Goal: Find specific page/section: Locate a particular part of the current website

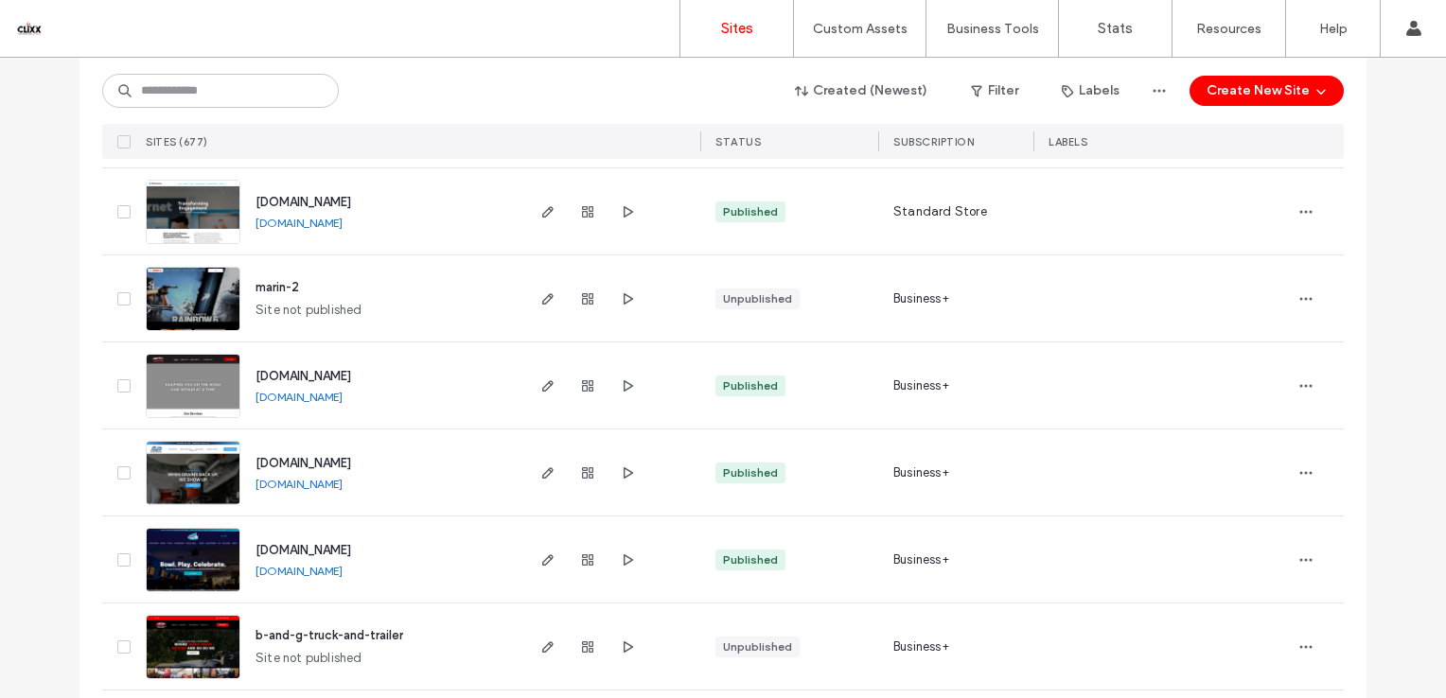
scroll to position [1948, 0]
click at [309, 372] on span "[DOMAIN_NAME]" at bounding box center [303, 375] width 96 height 14
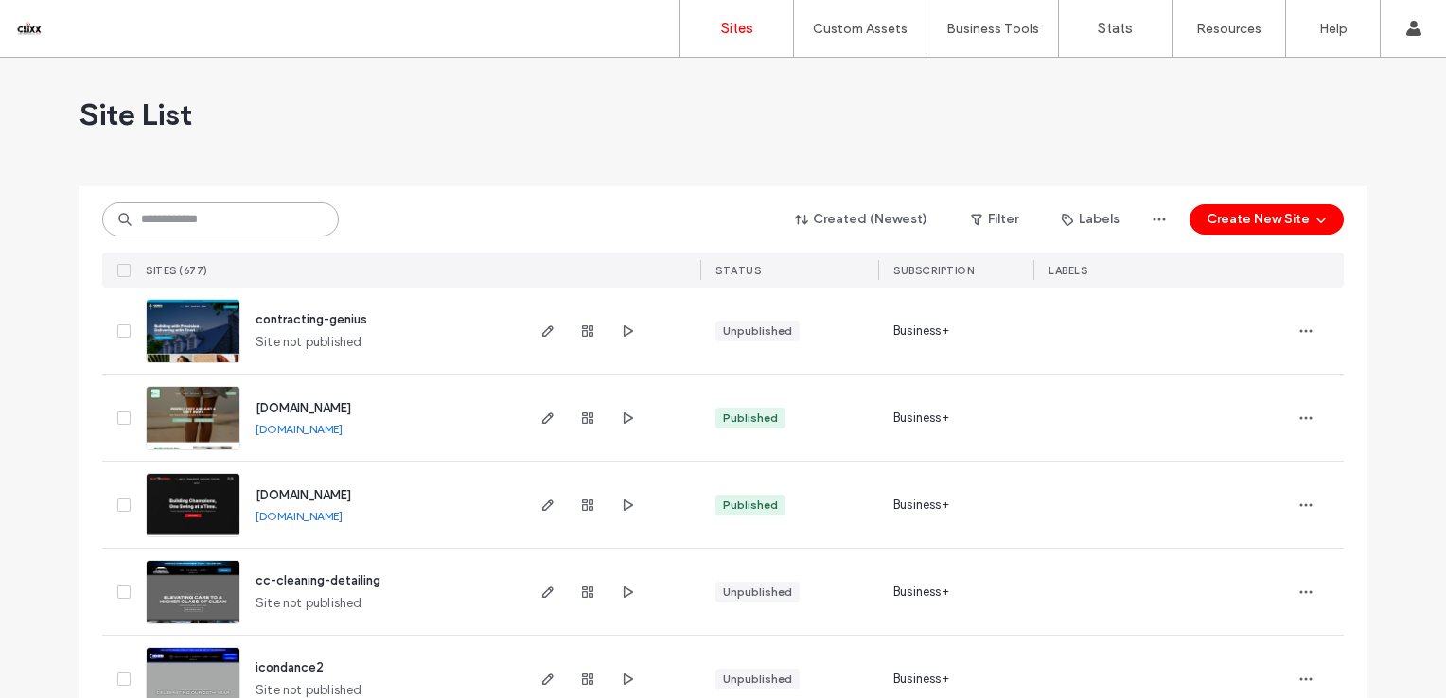
click at [171, 225] on input at bounding box center [220, 219] width 237 height 34
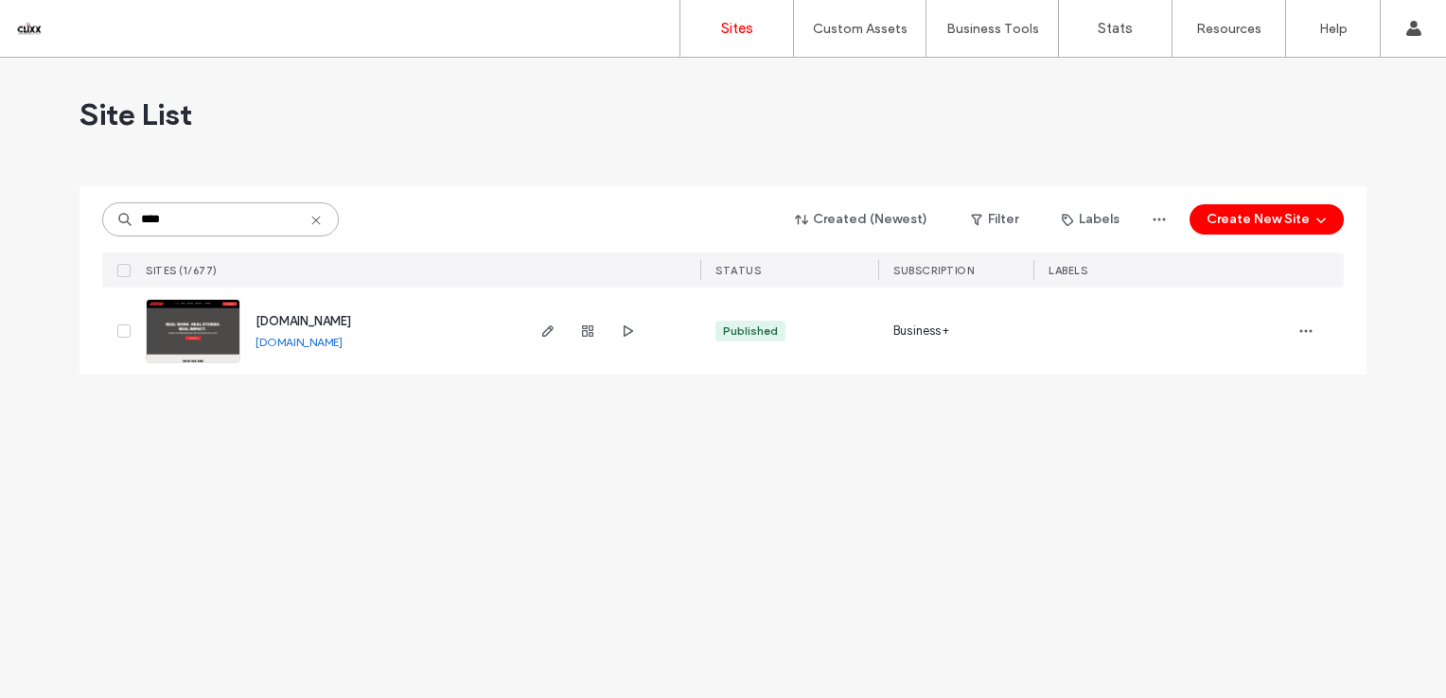
type input "****"
click at [329, 320] on span "[DOMAIN_NAME]" at bounding box center [303, 321] width 96 height 14
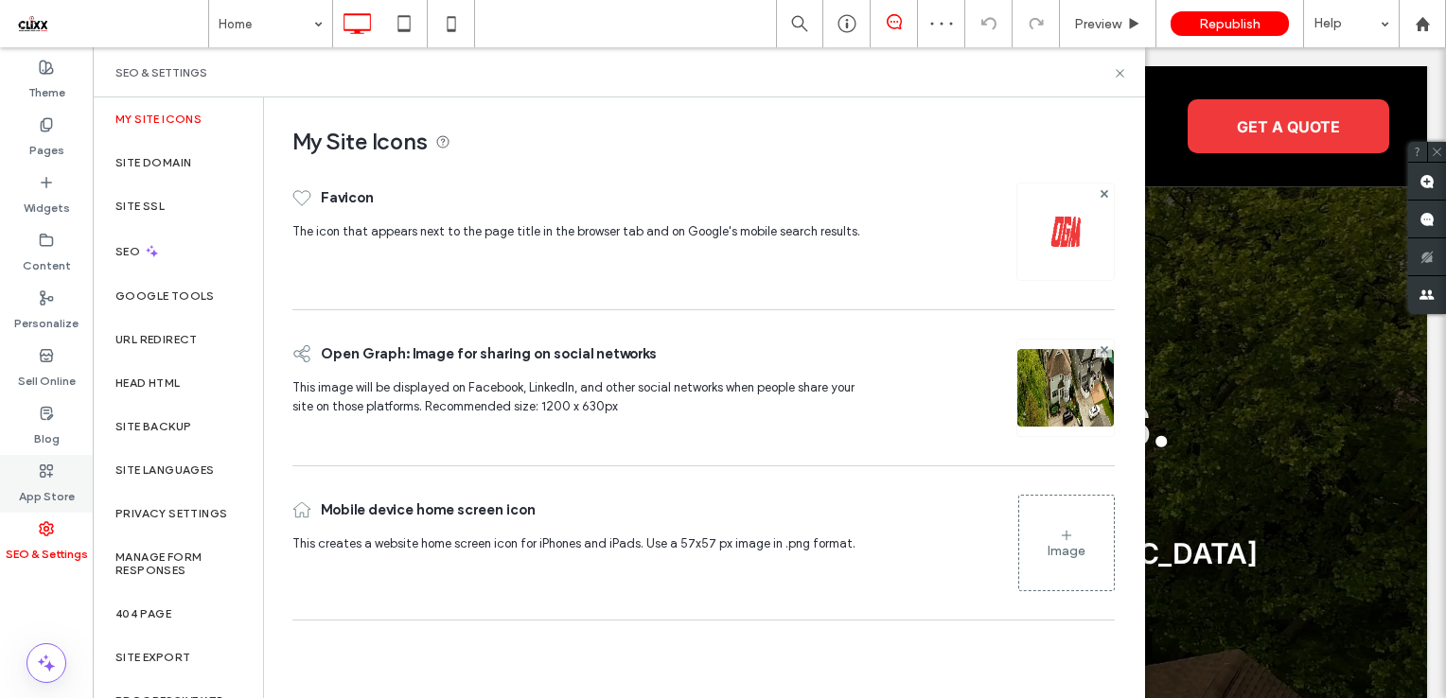
click at [29, 483] on label "App Store" at bounding box center [47, 492] width 56 height 26
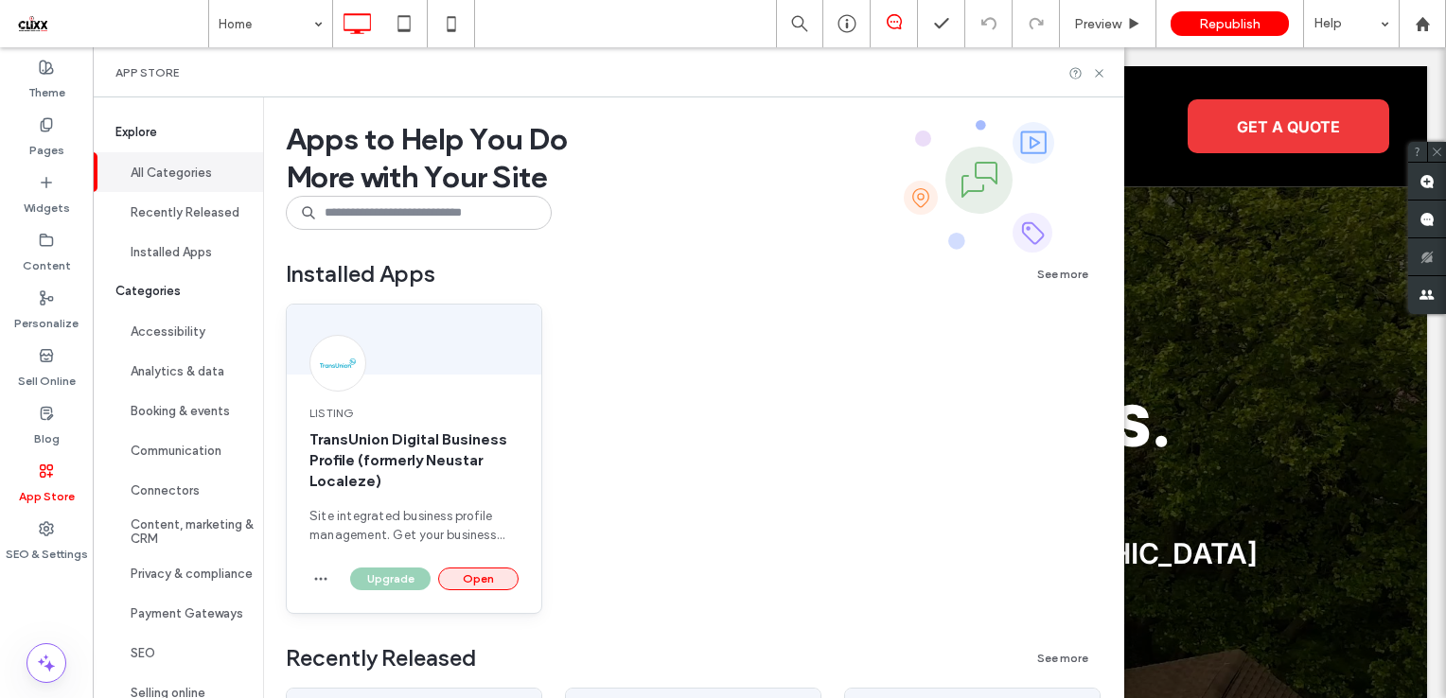
click at [473, 570] on button "Open" at bounding box center [478, 579] width 80 height 23
